Goal: Entertainment & Leisure: Browse casually

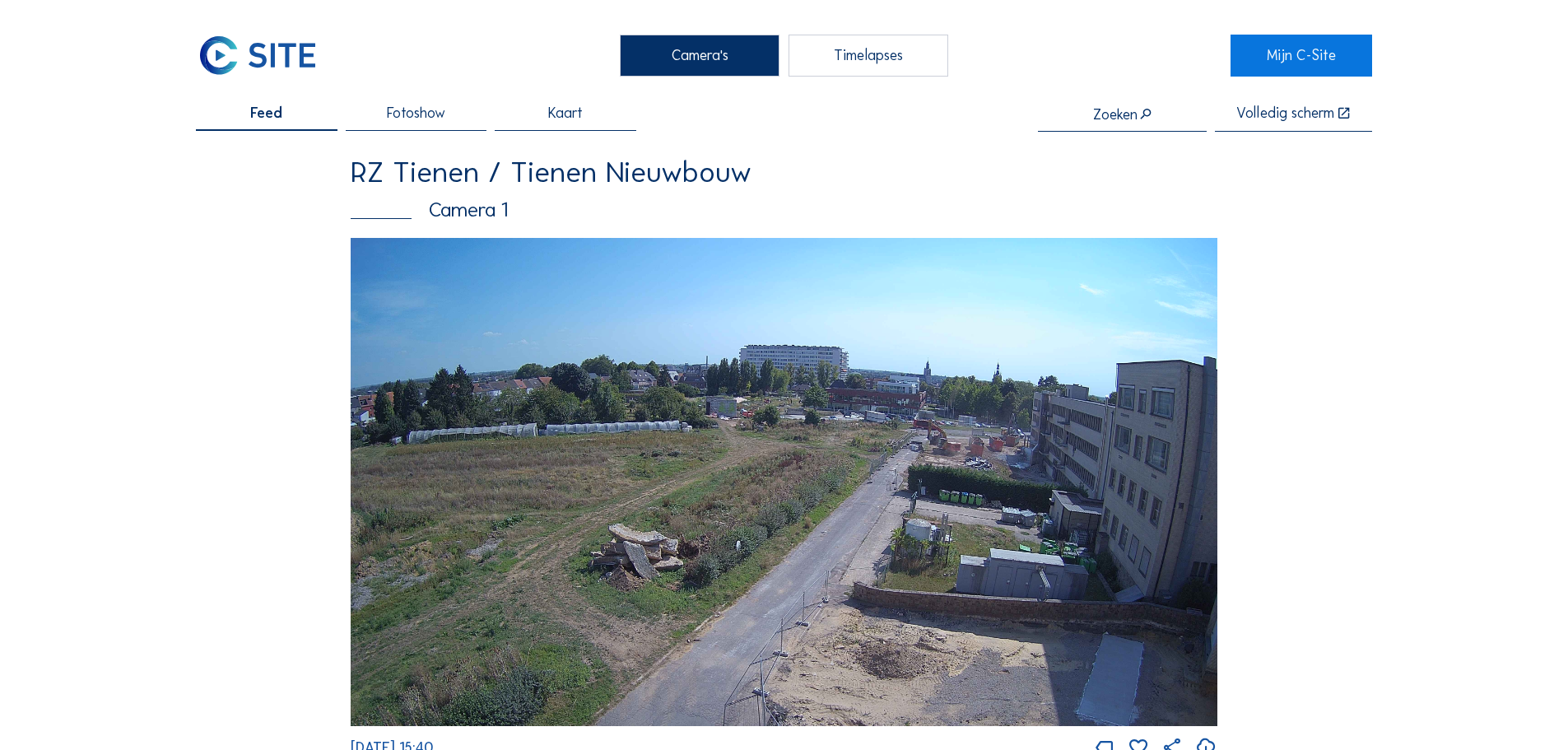
click at [860, 457] on img at bounding box center [784, 482] width 867 height 488
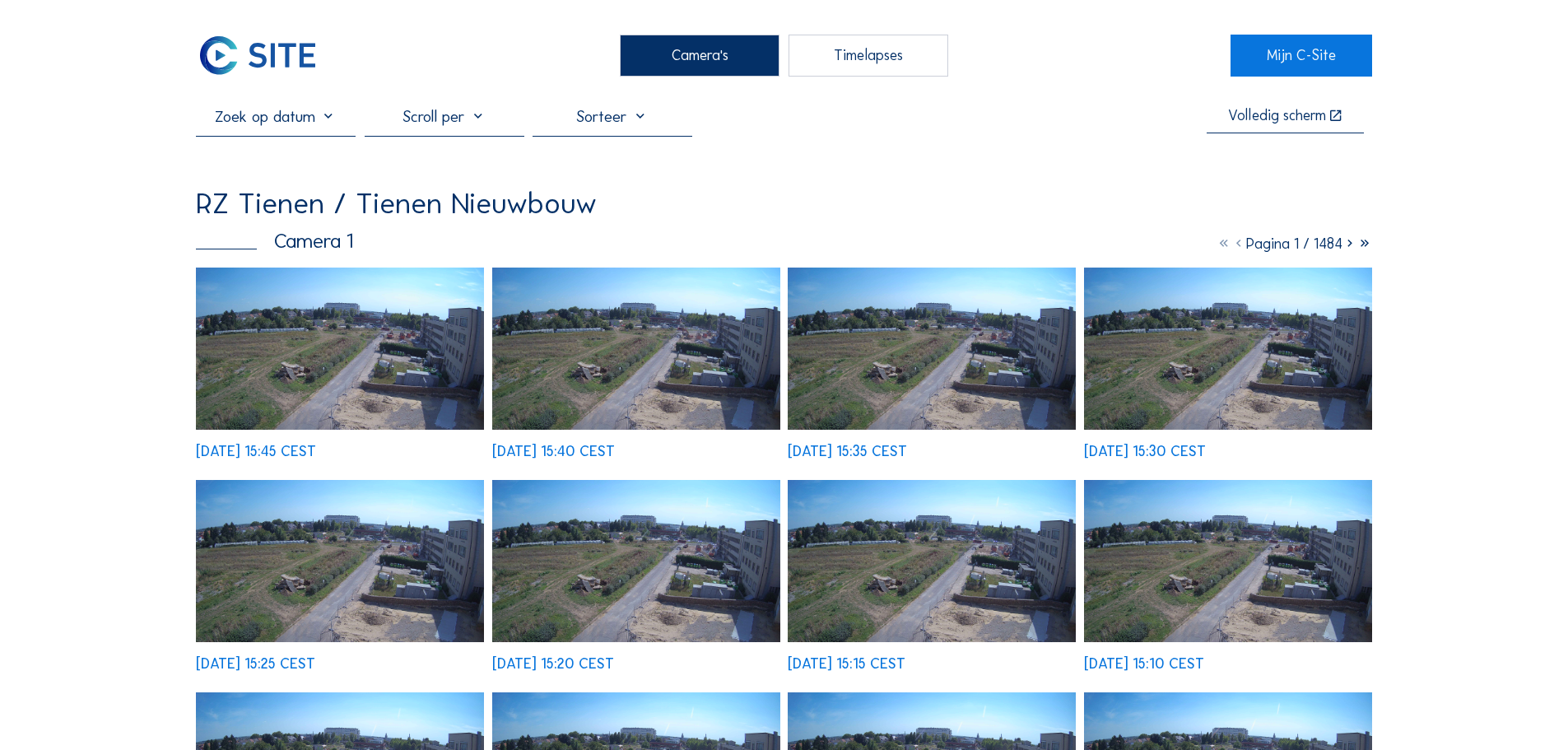
click at [447, 358] on img at bounding box center [340, 349] width 289 height 162
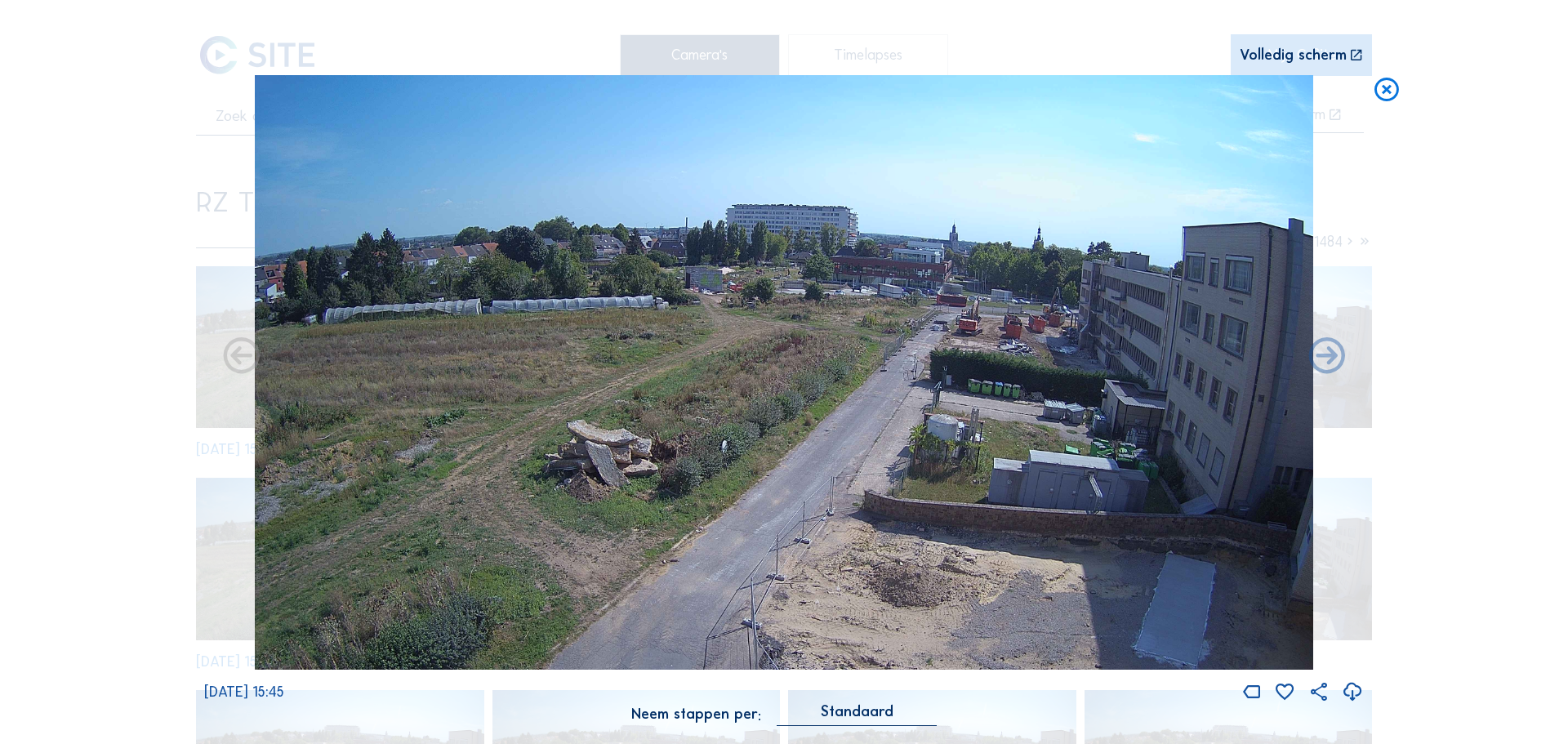
click at [1001, 353] on img at bounding box center [784, 372] width 1058 height 595
click at [1001, 349] on img at bounding box center [784, 372] width 1058 height 595
click at [1001, 50] on div "Volledig scherm" at bounding box center [1293, 56] width 107 height 16
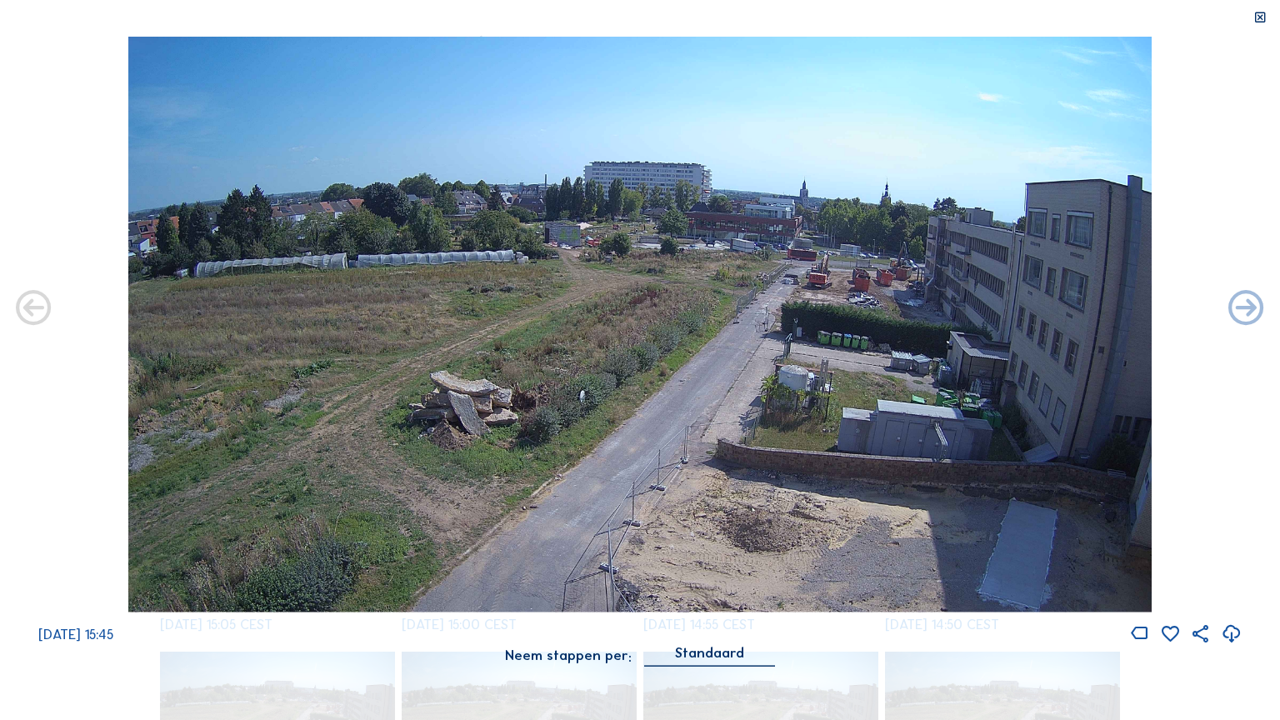
click at [870, 294] on img at bounding box center [640, 325] width 1024 height 576
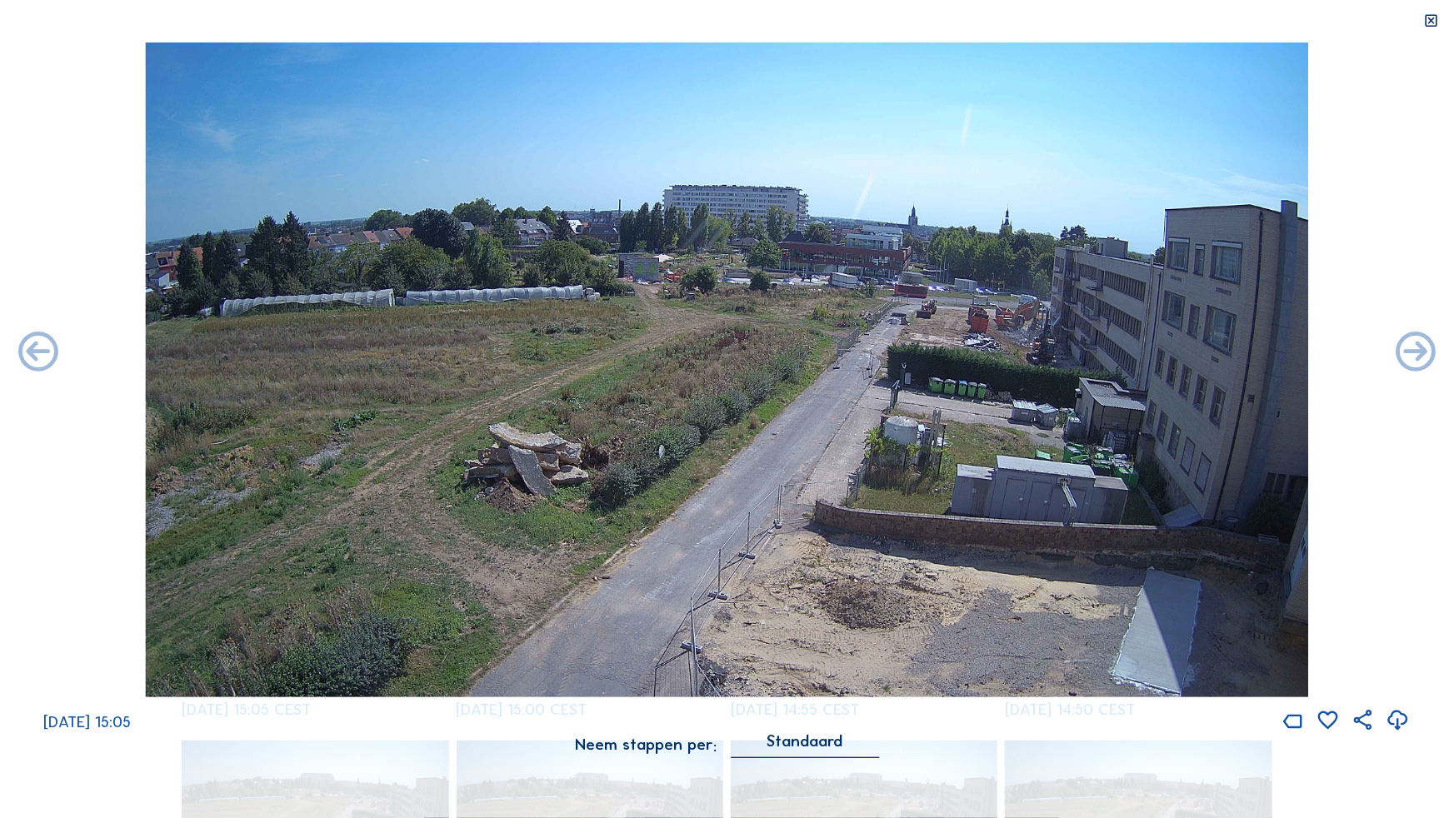
click at [1021, 24] on icon at bounding box center [1432, 20] width 16 height 17
